Goal: Find specific page/section: Find specific page/section

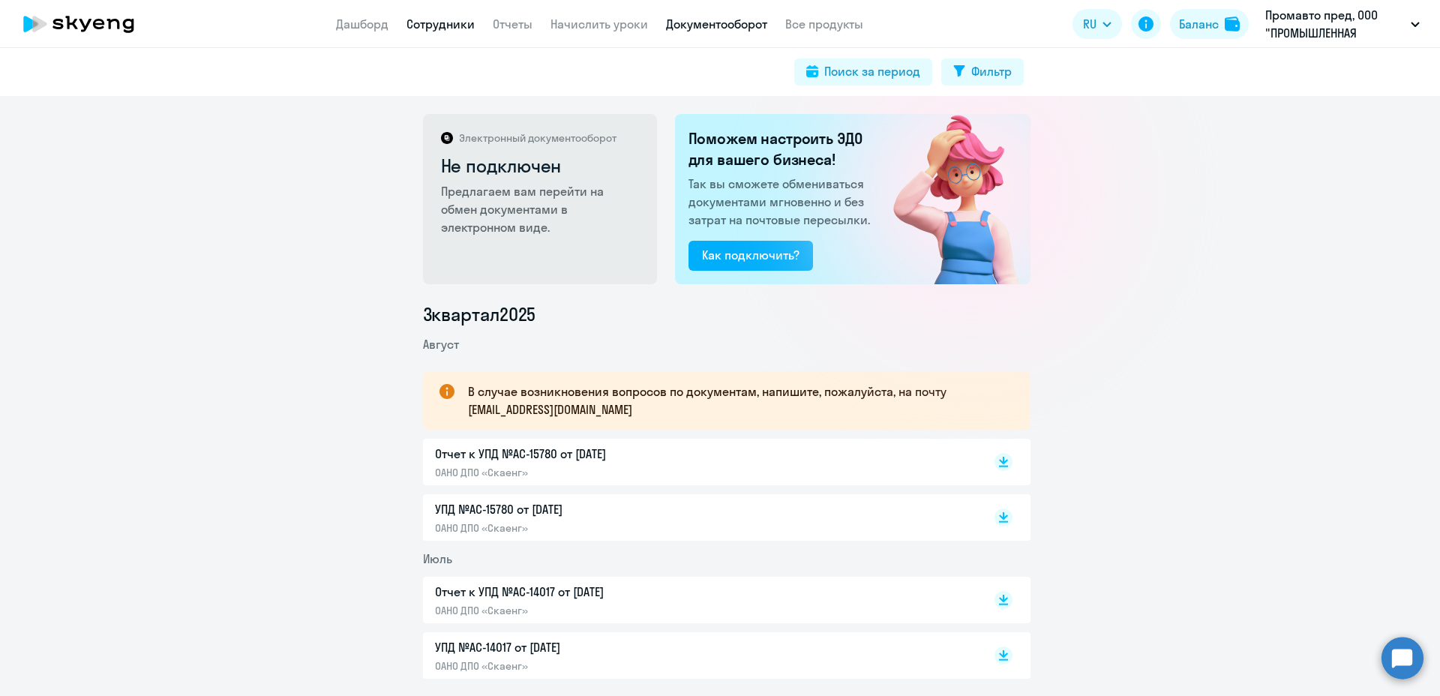
click at [446, 28] on link "Сотрудники" at bounding box center [441, 24] width 68 height 15
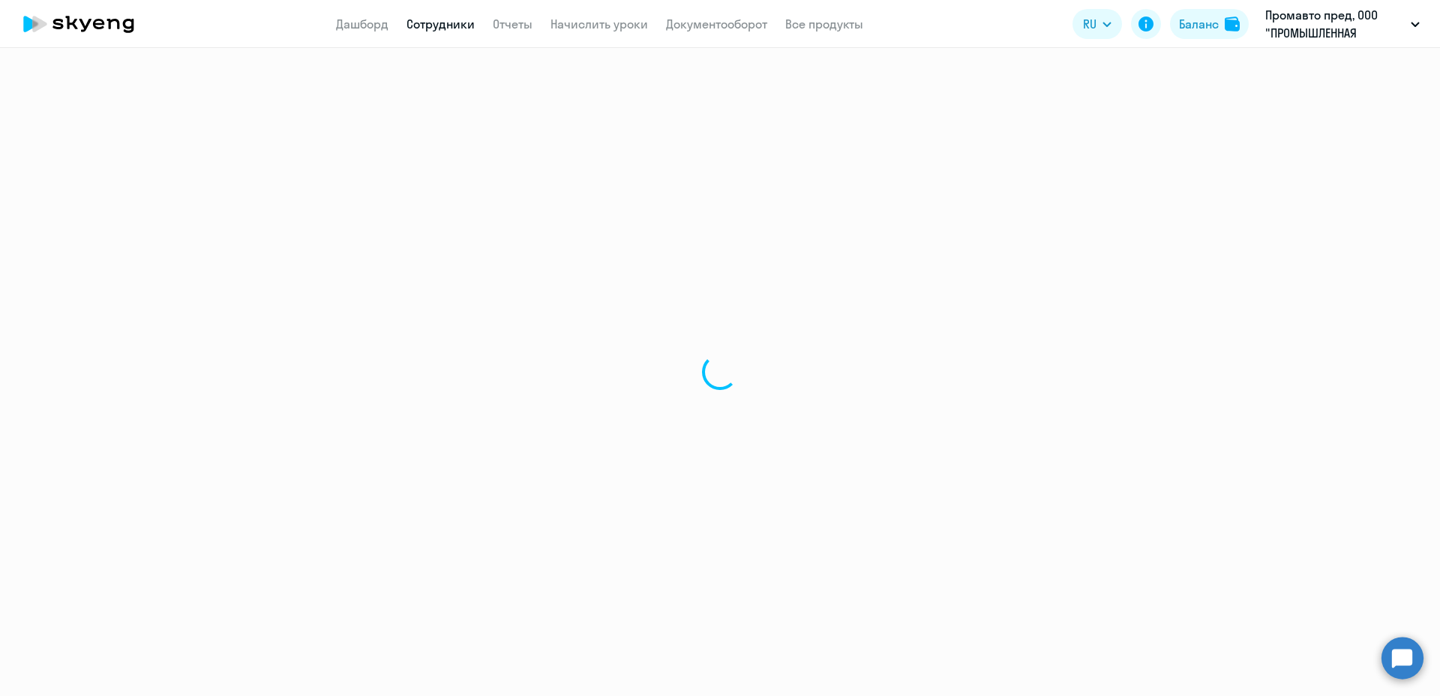
select select "30"
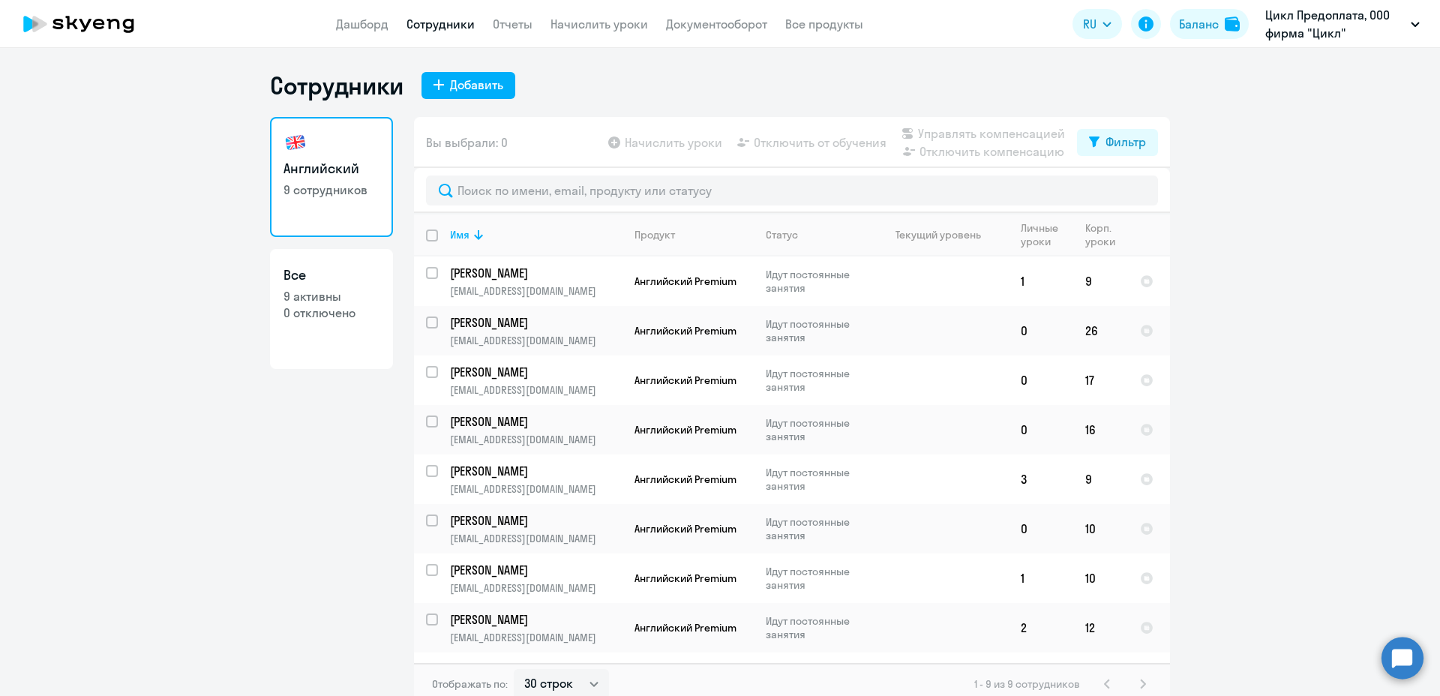
select select "30"
